Goal: Task Accomplishment & Management: Manage account settings

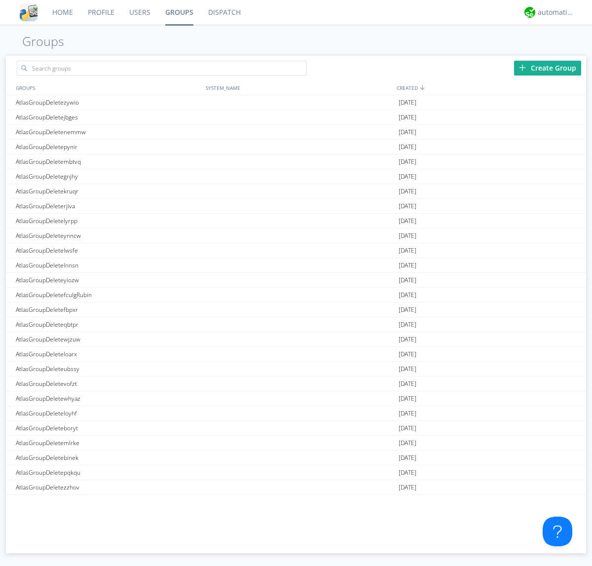
click at [547, 68] on div "Create Group" at bounding box center [547, 68] width 67 height 15
click at [179, 12] on link "Groups" at bounding box center [179, 12] width 43 height 25
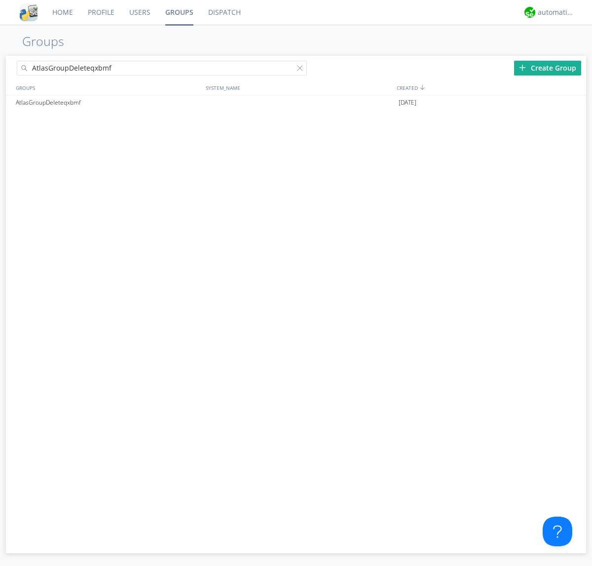
type input "AtlasGroupDeleteqxbmf"
click at [302, 70] on div at bounding box center [302, 70] width 10 height 10
type input "AtlasGroupDeleteqxbmf"
click at [108, 102] on div "AtlasGroupDeleteqxbmf" at bounding box center [108, 102] width 190 height 15
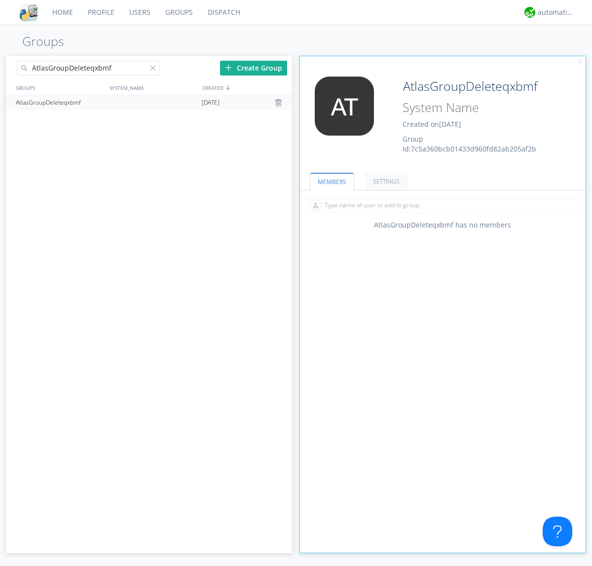
click at [442, 118] on div "AtlasGroupDeleteqxbmf Created on [DATE] Group Id: 7c5a360bcb01433d960fd82ab205a…" at bounding box center [466, 114] width 143 height 77
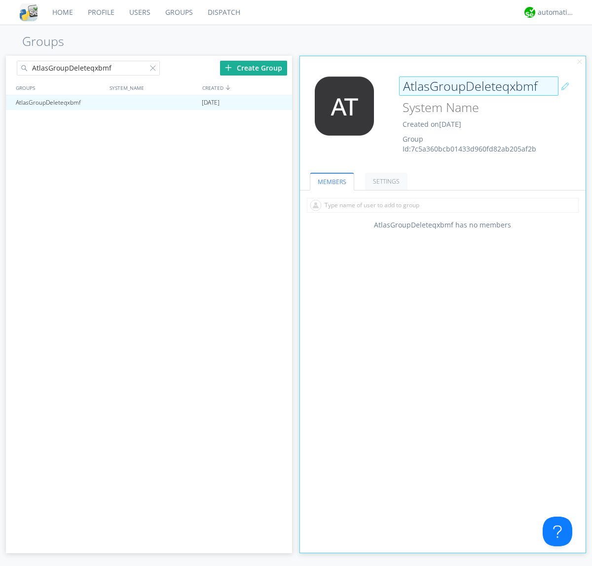
click at [478, 86] on input "AtlasGroupDeleteqxbmf" at bounding box center [478, 86] width 159 height 20
type input "[PERSON_NAME]"
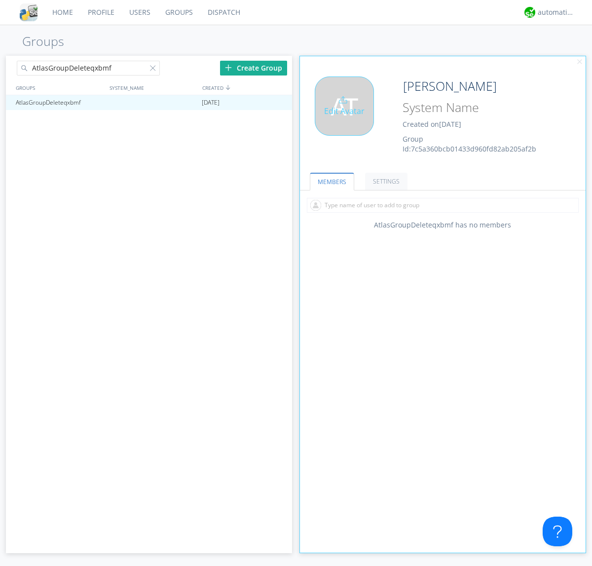
click at [347, 118] on div "Edit Avatar" at bounding box center [344, 105] width 59 height 59
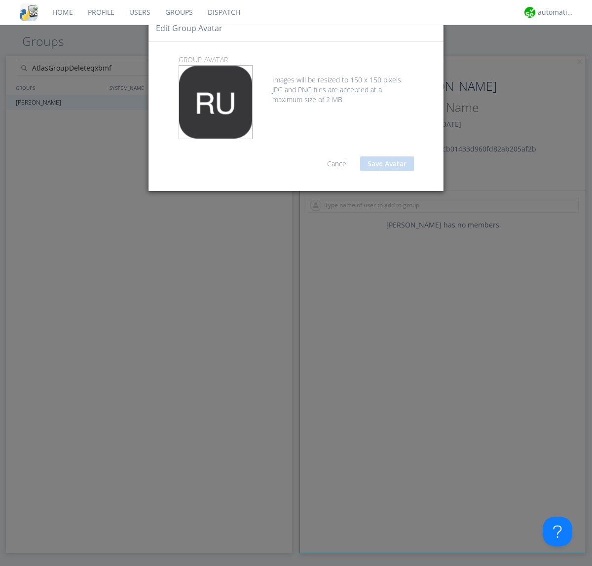
type input "C:\fakepath\selenium.png"
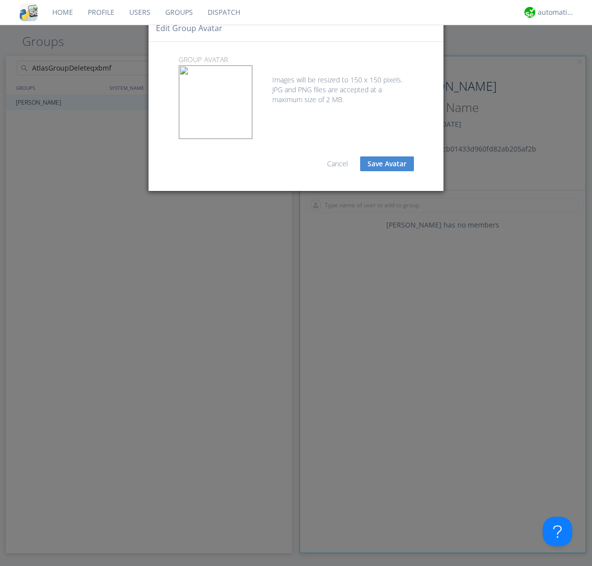
click at [387, 164] on button "Save Avatar" at bounding box center [387, 163] width 54 height 15
click at [154, 70] on div at bounding box center [155, 70] width 10 height 10
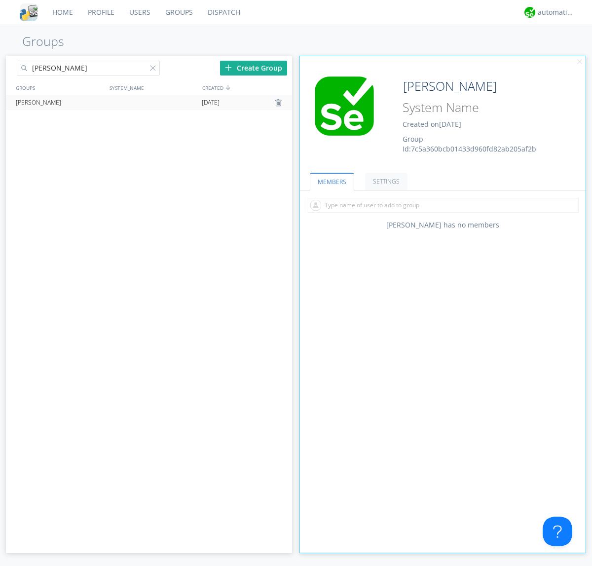
type input "[PERSON_NAME]"
click at [279, 103] on div at bounding box center [280, 103] width 10 height 8
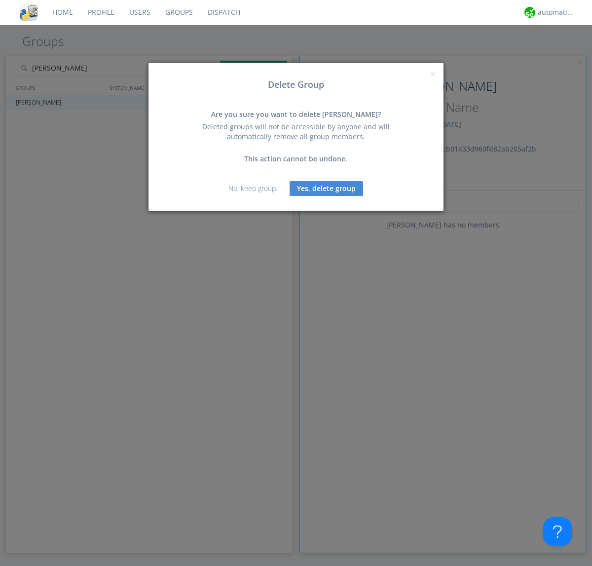
click at [327, 188] on button "Yes, delete group" at bounding box center [326, 188] width 73 height 15
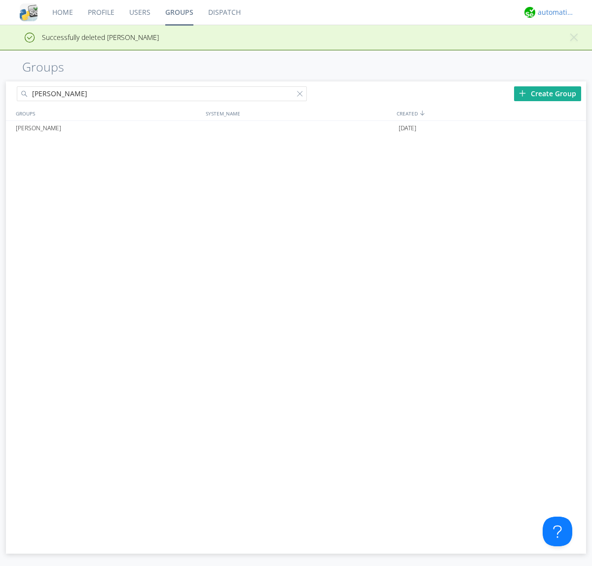
click at [553, 12] on div "automation+atlas" at bounding box center [556, 12] width 37 height 10
